Goal: Task Accomplishment & Management: Use online tool/utility

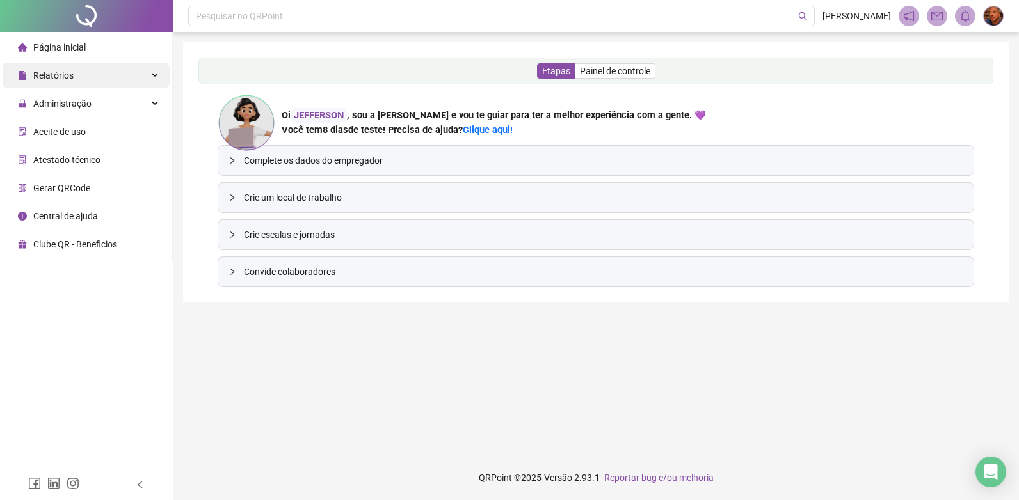
click at [106, 84] on div "Relatórios" at bounding box center [86, 76] width 167 height 26
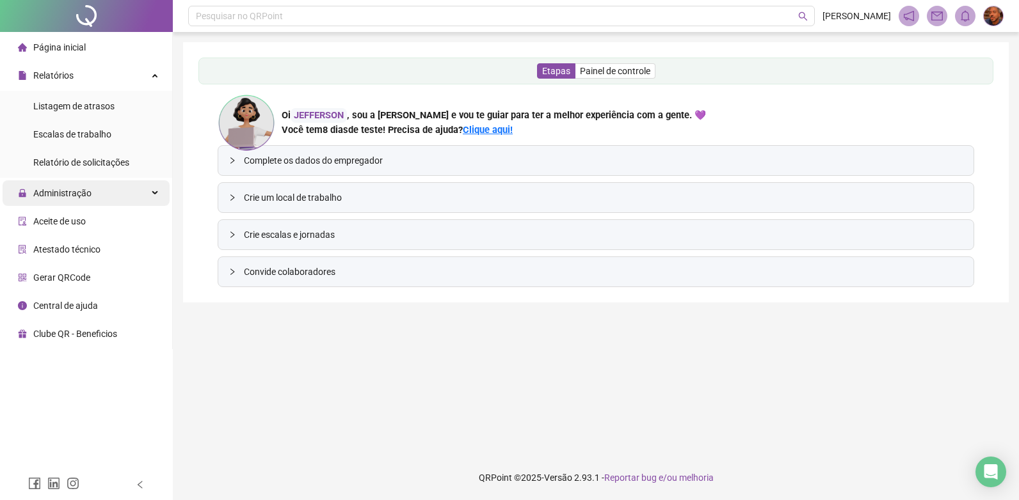
click at [71, 200] on span "Administração" at bounding box center [55, 193] width 74 height 26
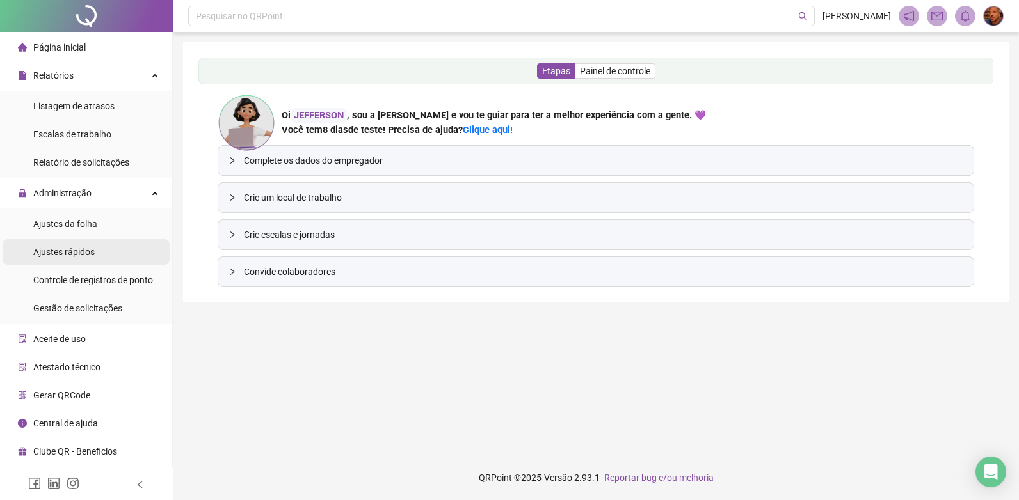
click at [68, 247] on span "Ajustes rápidos" at bounding box center [63, 252] width 61 height 10
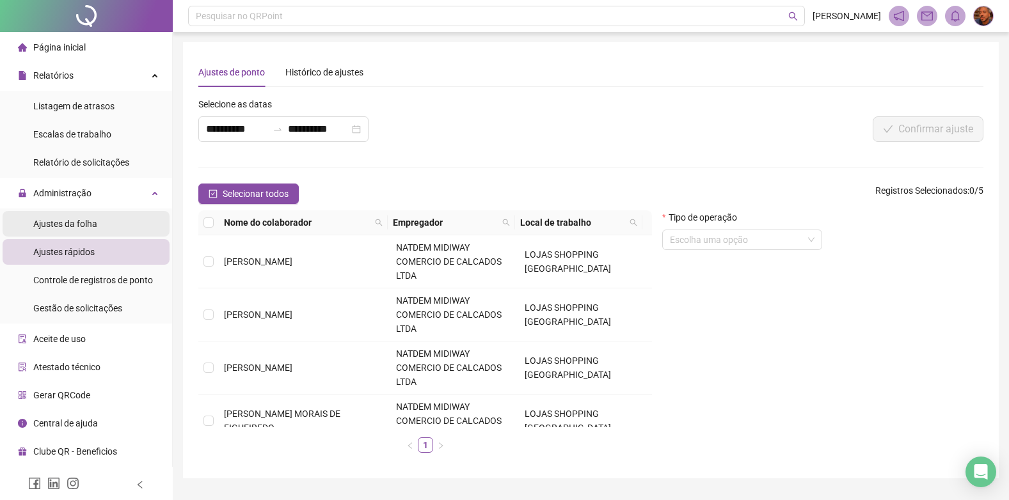
click at [97, 219] on li "Ajustes da folha" at bounding box center [86, 224] width 167 height 26
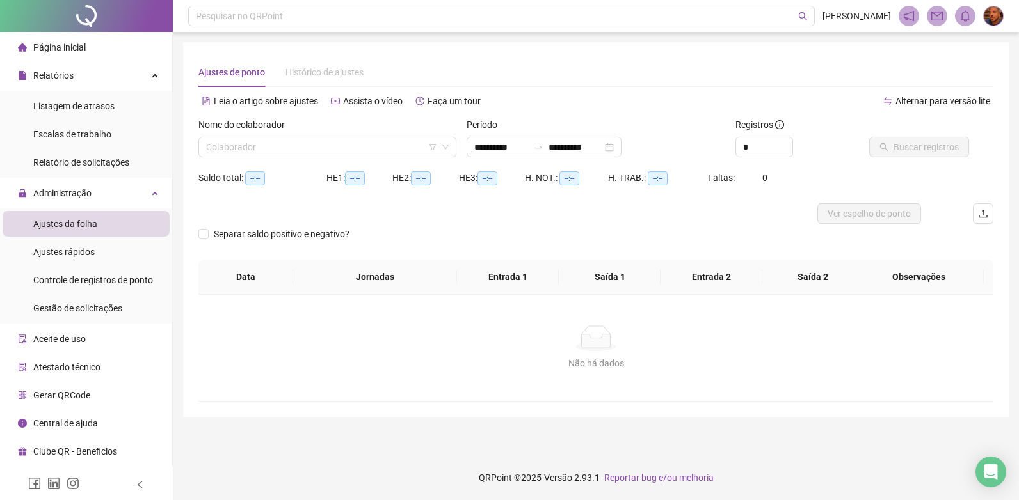
type input "**********"
click at [369, 143] on input "search" at bounding box center [321, 147] width 231 height 19
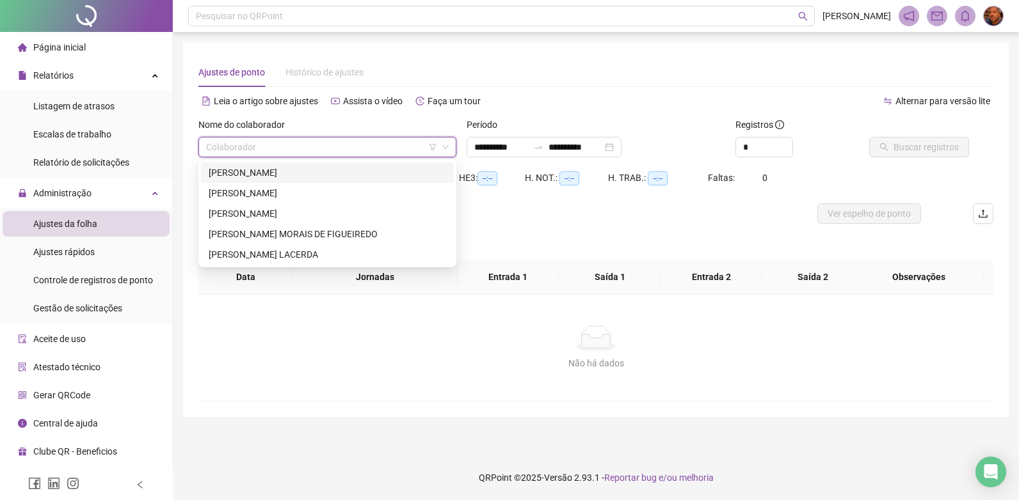
click at [341, 171] on div "[PERSON_NAME]" at bounding box center [327, 173] width 237 height 14
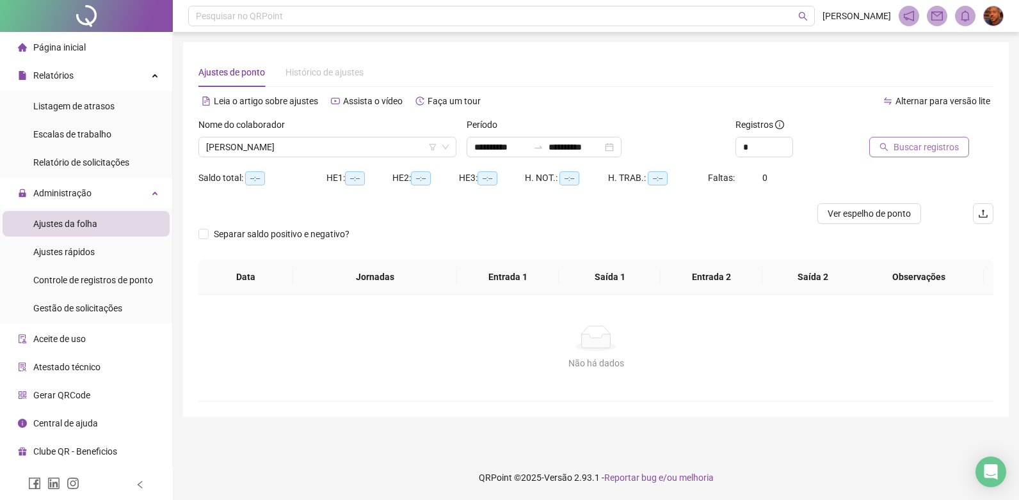
click at [890, 147] on button "Buscar registros" at bounding box center [919, 147] width 100 height 20
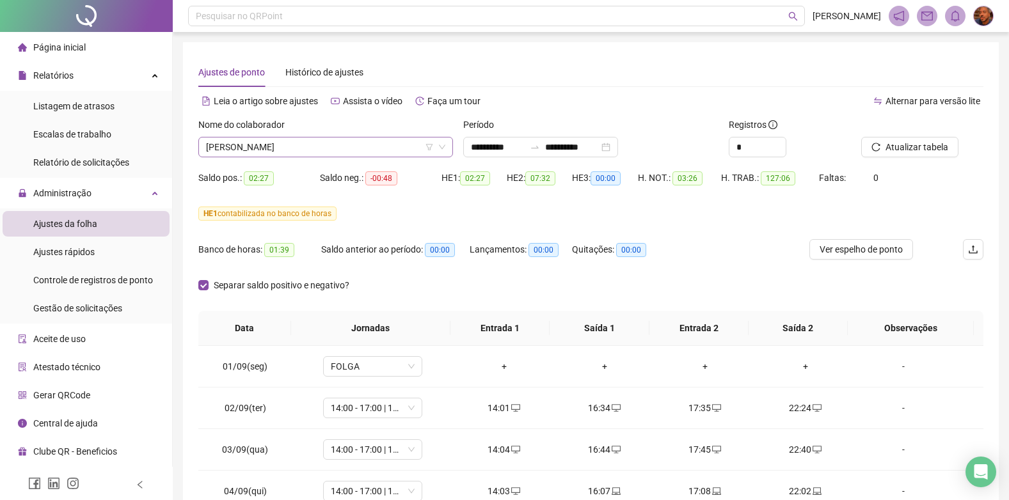
click at [419, 148] on span "[PERSON_NAME]" at bounding box center [325, 147] width 239 height 19
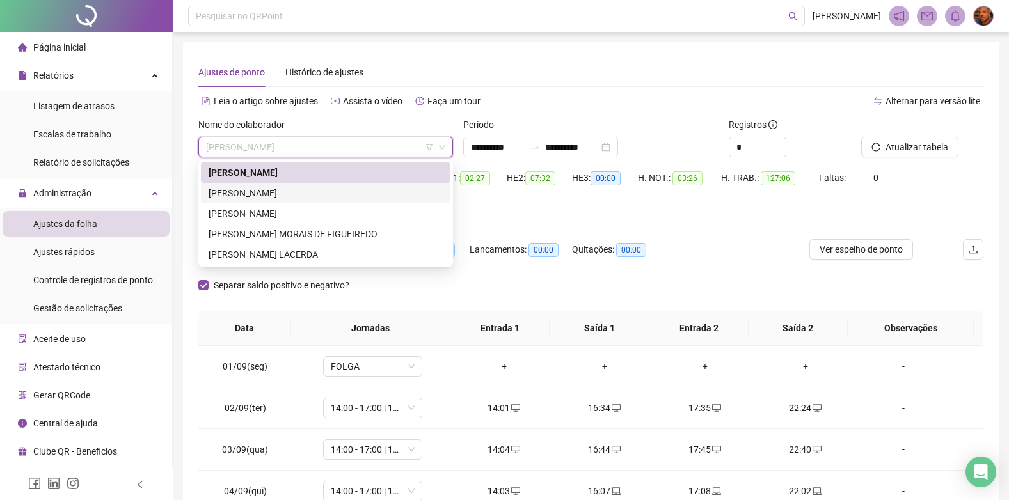
click at [396, 191] on div "[PERSON_NAME]" at bounding box center [326, 193] width 234 height 14
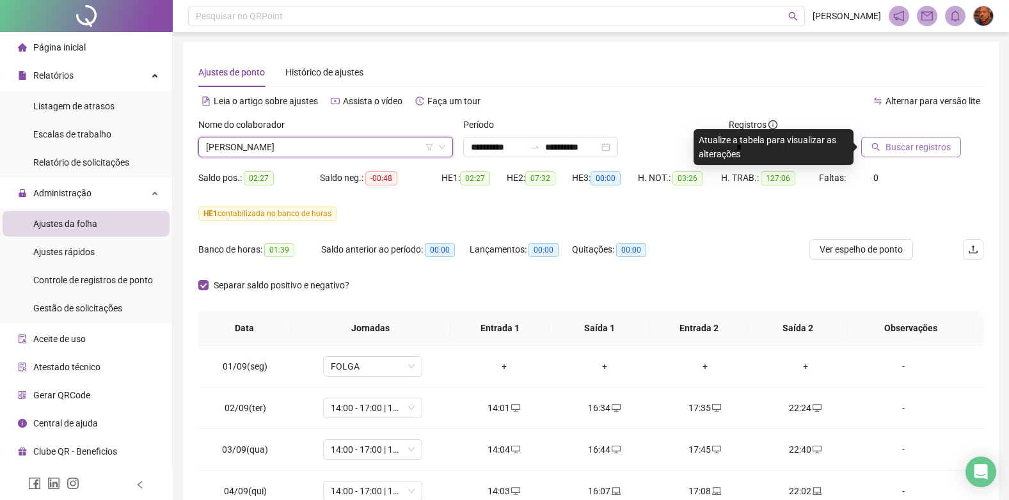
click at [871, 143] on button "Buscar registros" at bounding box center [911, 147] width 100 height 20
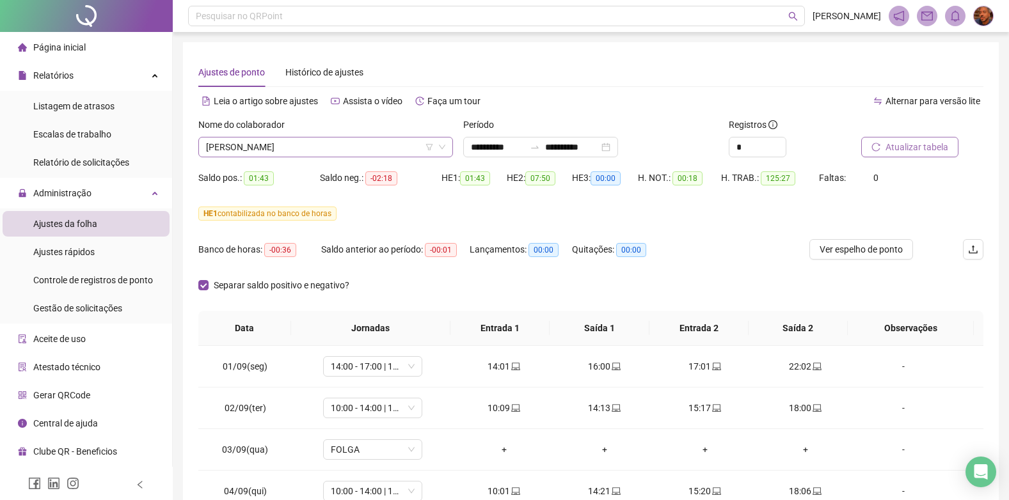
click at [351, 144] on span "[PERSON_NAME]" at bounding box center [325, 147] width 239 height 19
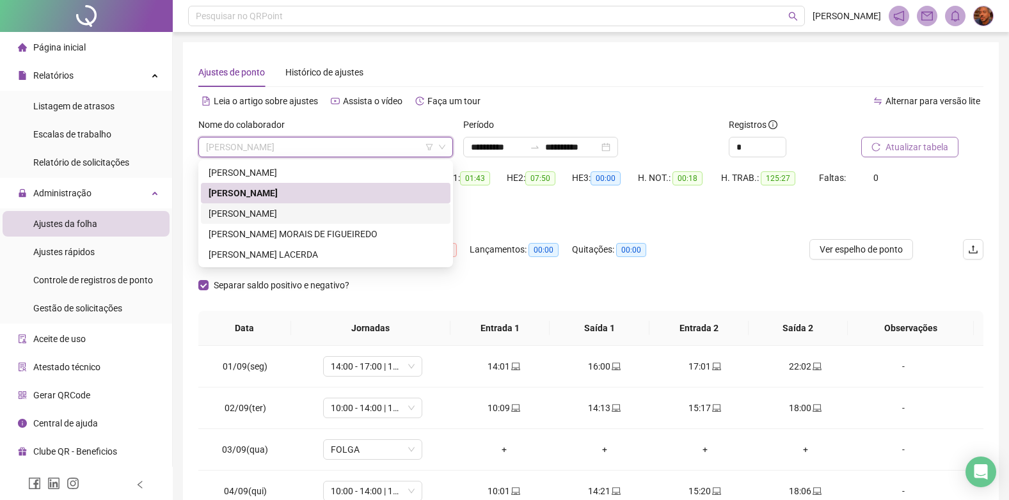
click at [325, 214] on div "[PERSON_NAME]" at bounding box center [326, 214] width 234 height 14
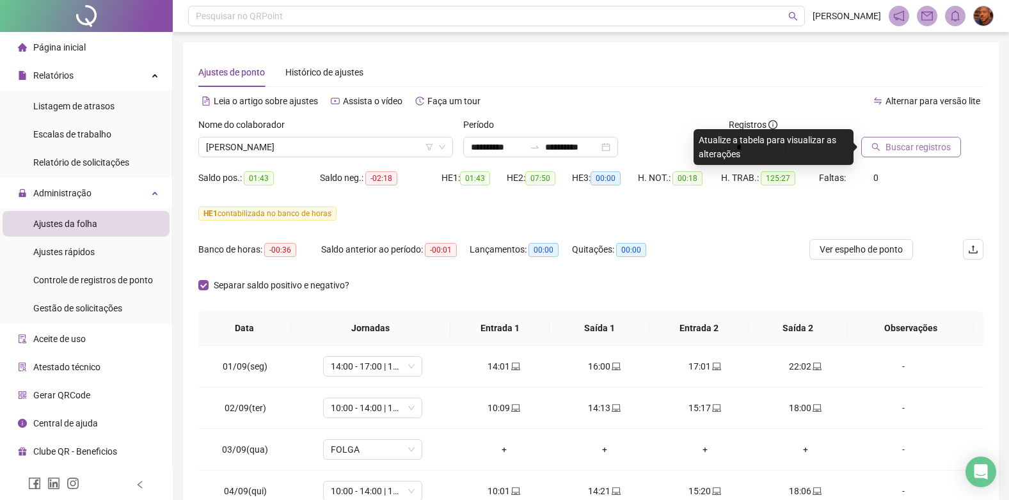
click at [932, 155] on button "Buscar registros" at bounding box center [911, 147] width 100 height 20
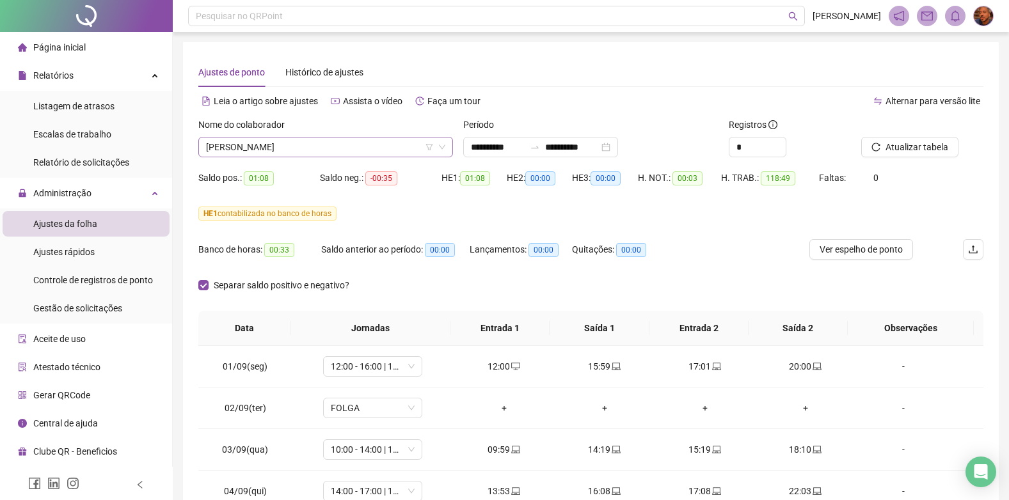
click at [394, 145] on span "[PERSON_NAME]" at bounding box center [325, 147] width 239 height 19
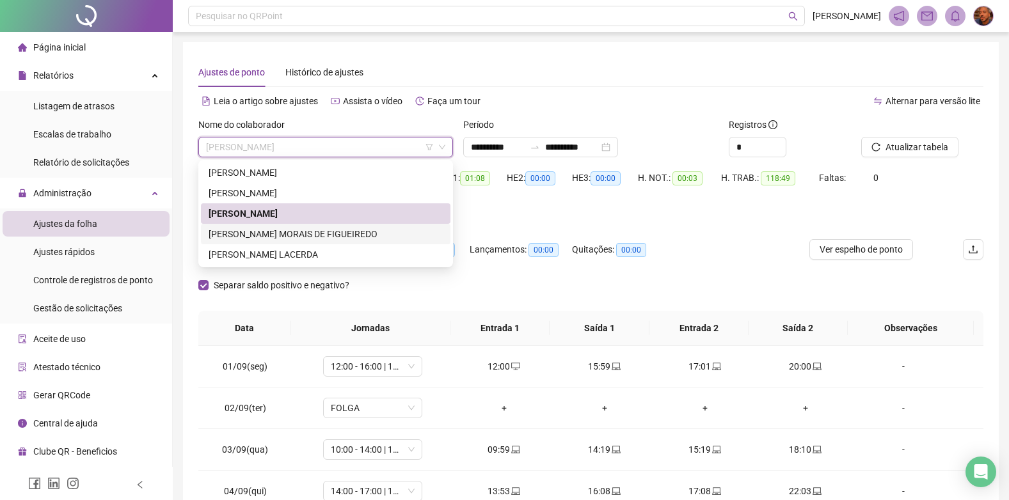
click at [350, 230] on div "[PERSON_NAME] MORAIS DE FIGUEIREDO" at bounding box center [326, 234] width 234 height 14
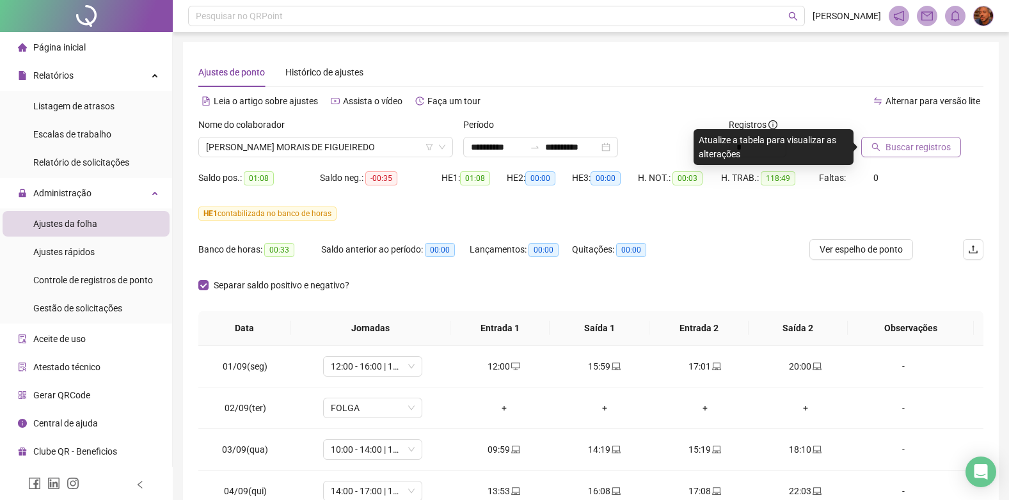
click at [925, 143] on span "Buscar registros" at bounding box center [918, 147] width 65 height 14
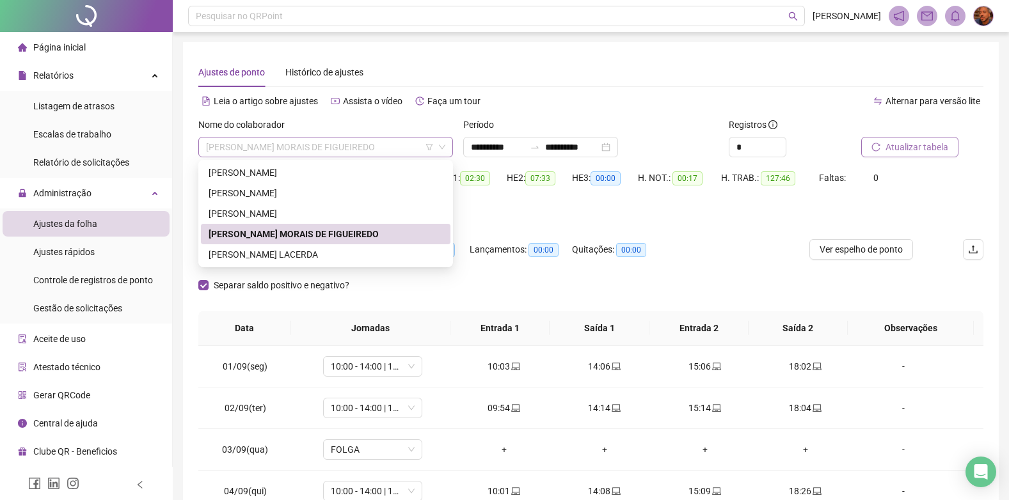
click at [380, 147] on span "[PERSON_NAME] MORAIS DE FIGUEIREDO" at bounding box center [325, 147] width 239 height 19
click at [322, 255] on div "[PERSON_NAME] LACERDA" at bounding box center [326, 255] width 234 height 14
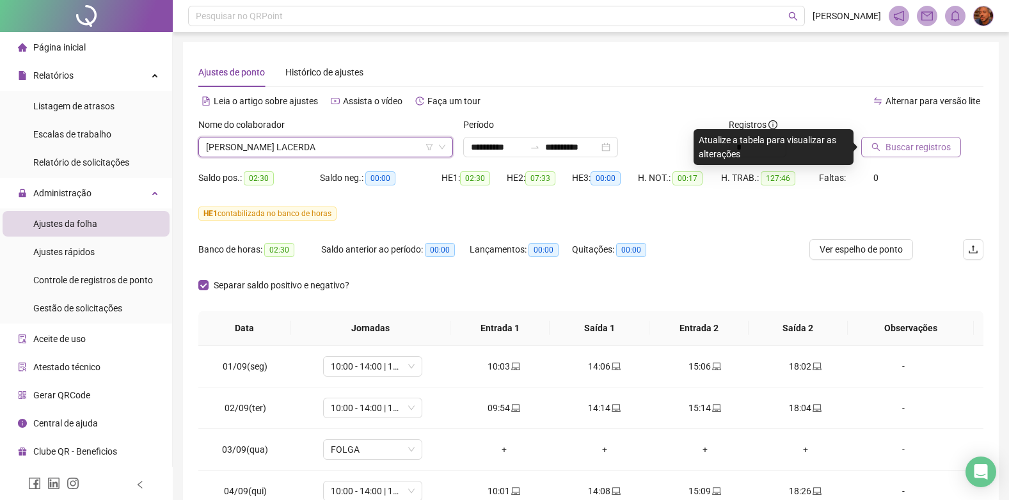
click at [892, 150] on span "Buscar registros" at bounding box center [918, 147] width 65 height 14
